Goal: Book appointment/travel/reservation

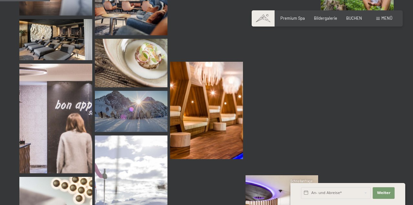
scroll to position [714, 0]
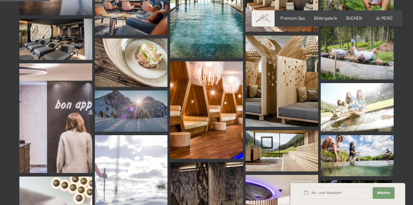
click at [293, 20] on span "Premium Spa" at bounding box center [292, 17] width 25 height 5
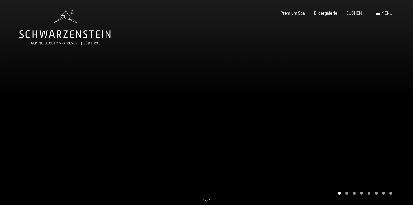
click at [358, 14] on span "BUCHEN" at bounding box center [354, 12] width 16 height 5
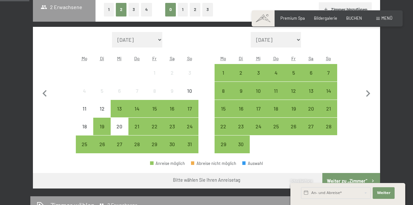
scroll to position [156, 0]
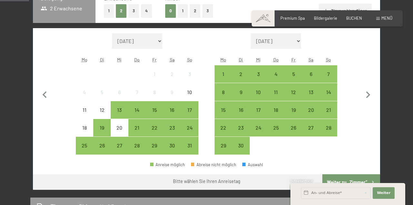
click at [390, 19] on span "Menü" at bounding box center [386, 17] width 11 height 5
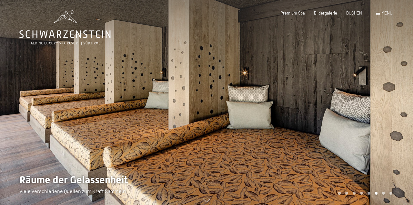
click at [296, 16] on div "Buchen Anfragen Premium Spa Bildergalerie BUCHEN Menü DE IT EN Gutschein Bilder…" at bounding box center [327, 13] width 130 height 6
click at [298, 14] on span "Premium Spa" at bounding box center [292, 12] width 25 height 5
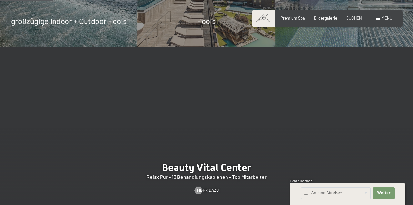
scroll to position [473, 0]
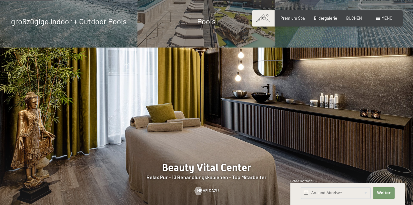
click at [329, 19] on span "Bildergalerie" at bounding box center [325, 17] width 23 height 5
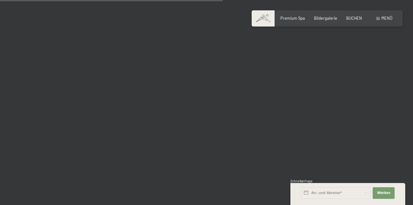
scroll to position [3187, 0]
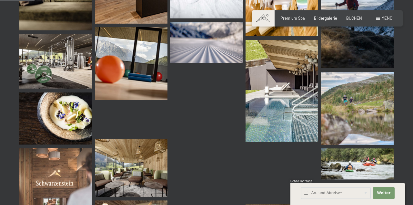
scroll to position [491, 0]
